Goal: Transaction & Acquisition: Download file/media

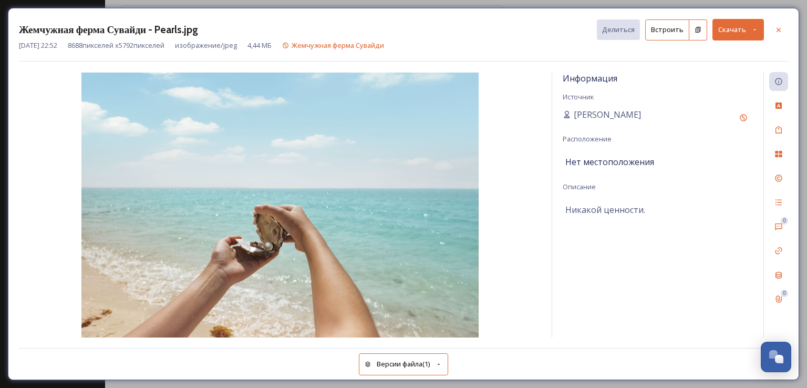
click at [524, 100] on img at bounding box center [280, 205] width 523 height 265
click at [730, 30] on font "Скачать" at bounding box center [733, 29] width 28 height 9
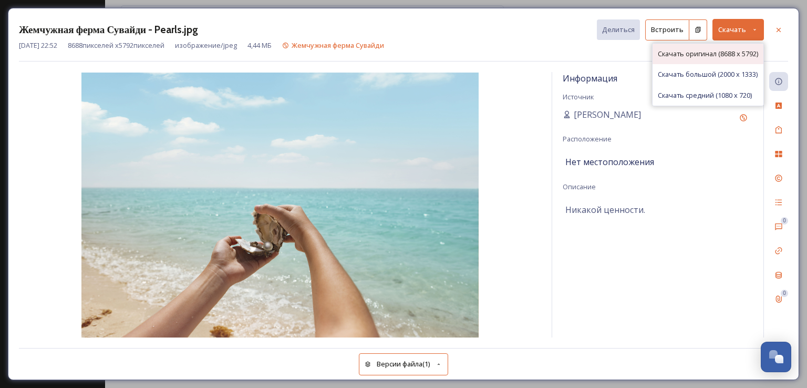
click at [724, 51] on font "Скачать оригинал (8688 x 5792)" at bounding box center [708, 53] width 100 height 9
